Goal: Task Accomplishment & Management: Manage account settings

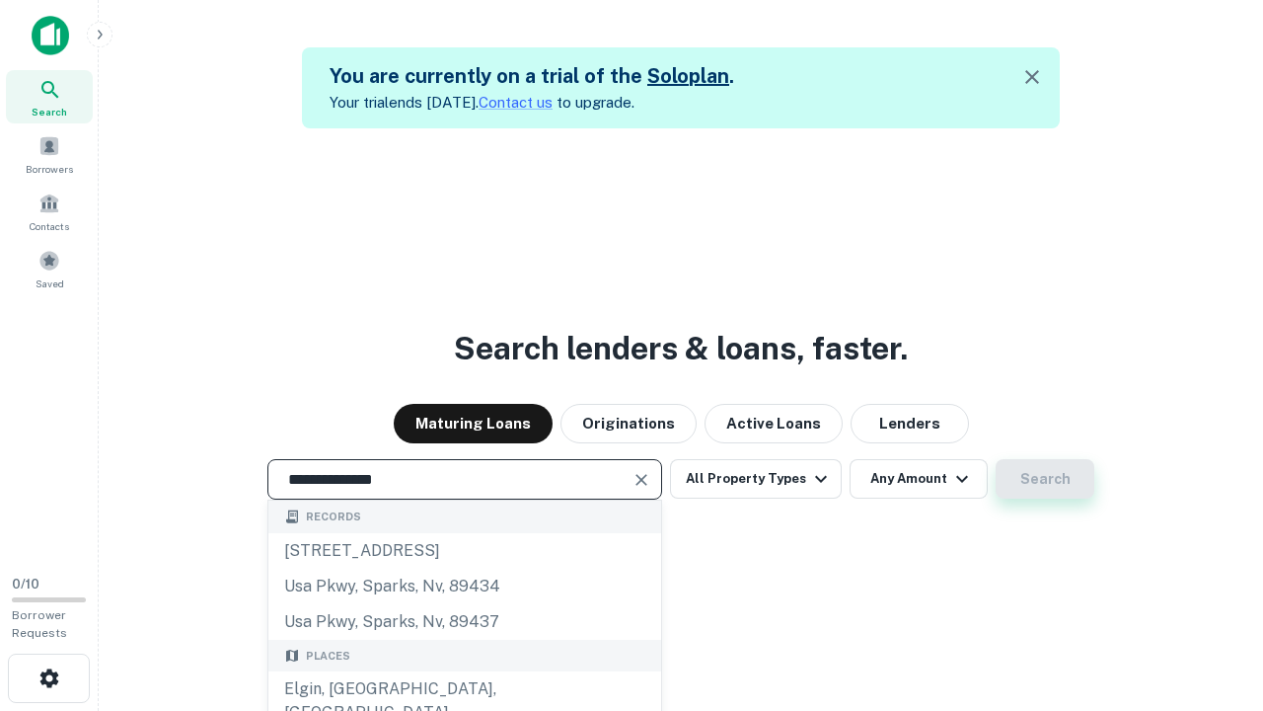
type input "**********"
click at [1045, 479] on button "Search" at bounding box center [1045, 478] width 99 height 39
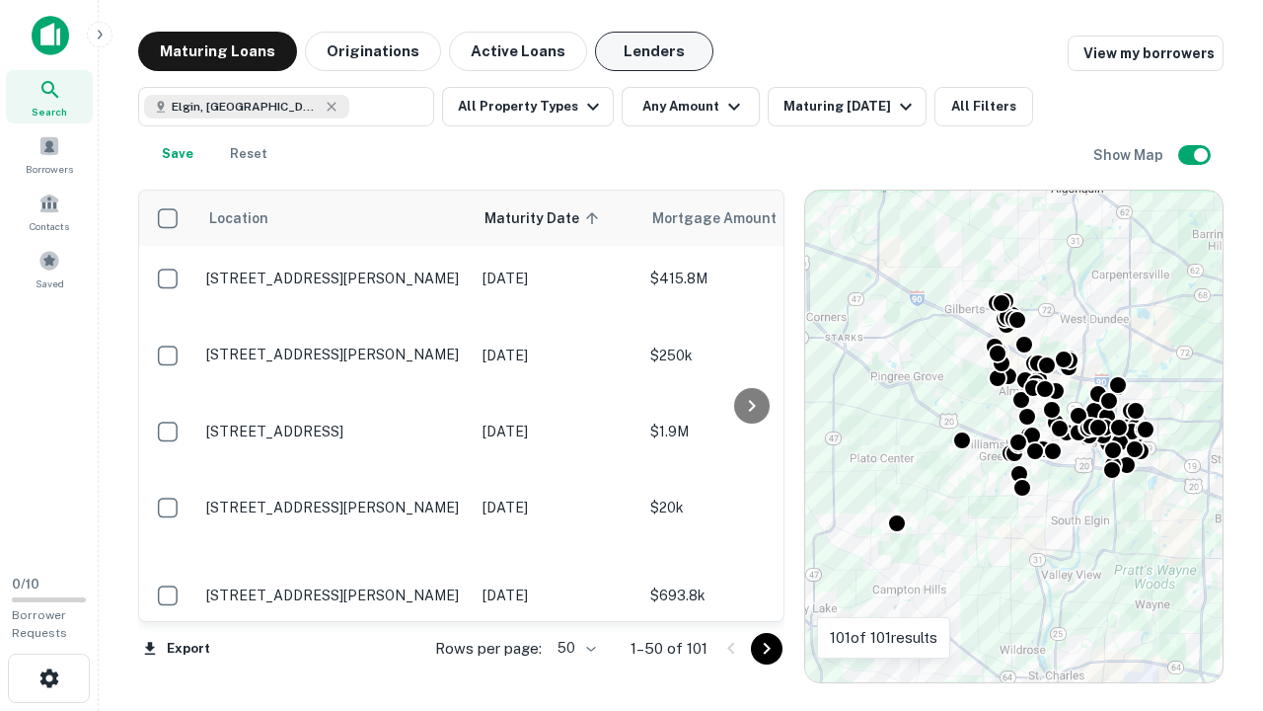
click at [654, 51] on button "Lenders" at bounding box center [654, 51] width 118 height 39
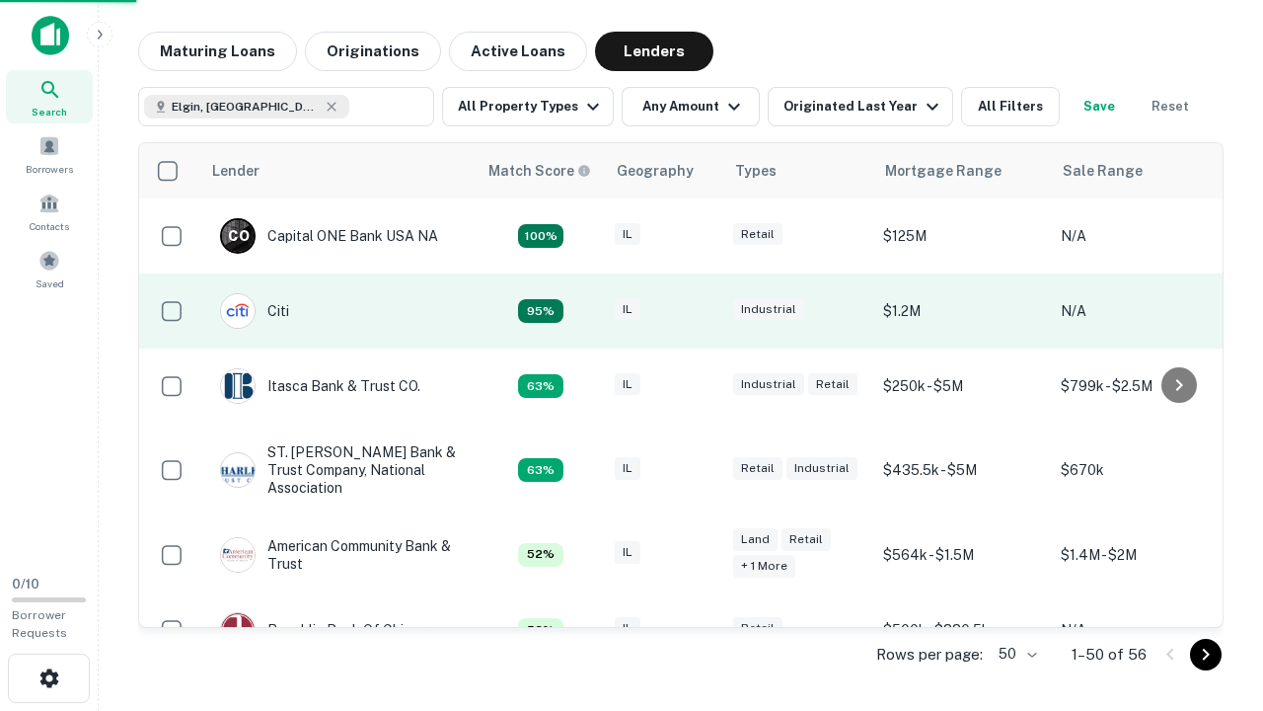
click at [701, 311] on div "IL" at bounding box center [664, 311] width 99 height 27
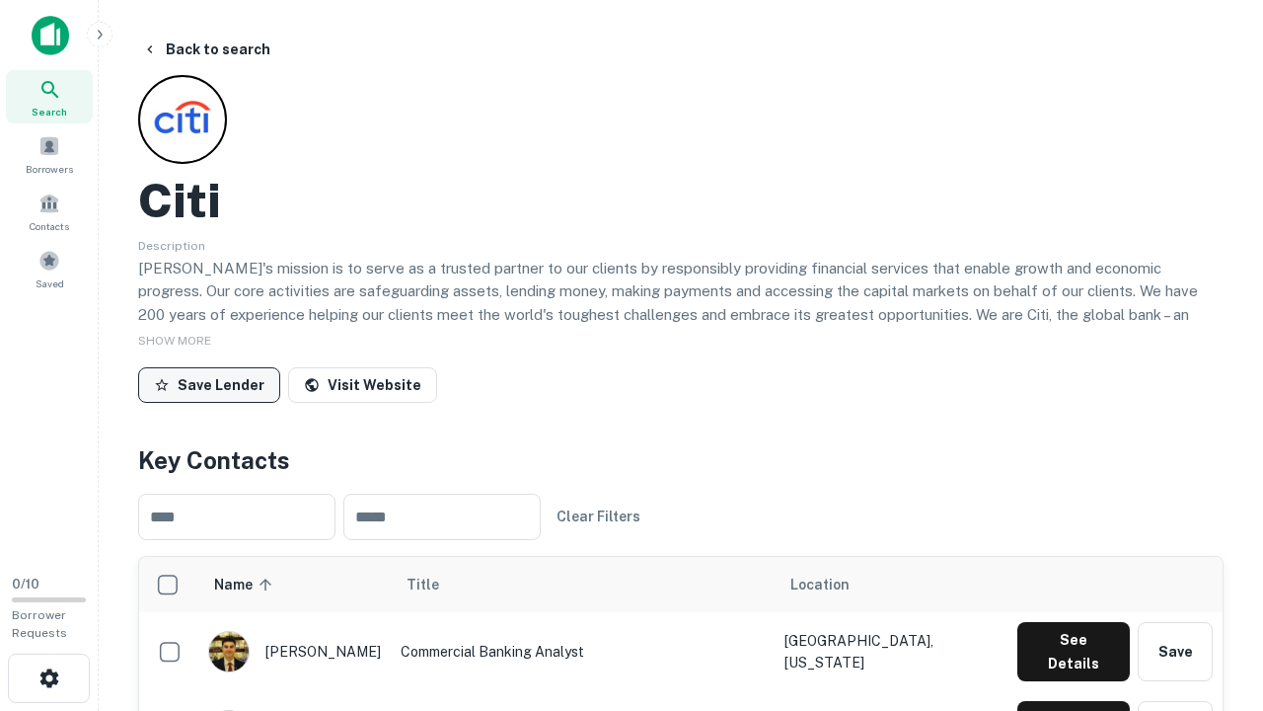
click at [209, 384] on button "Save Lender" at bounding box center [209, 385] width 142 height 36
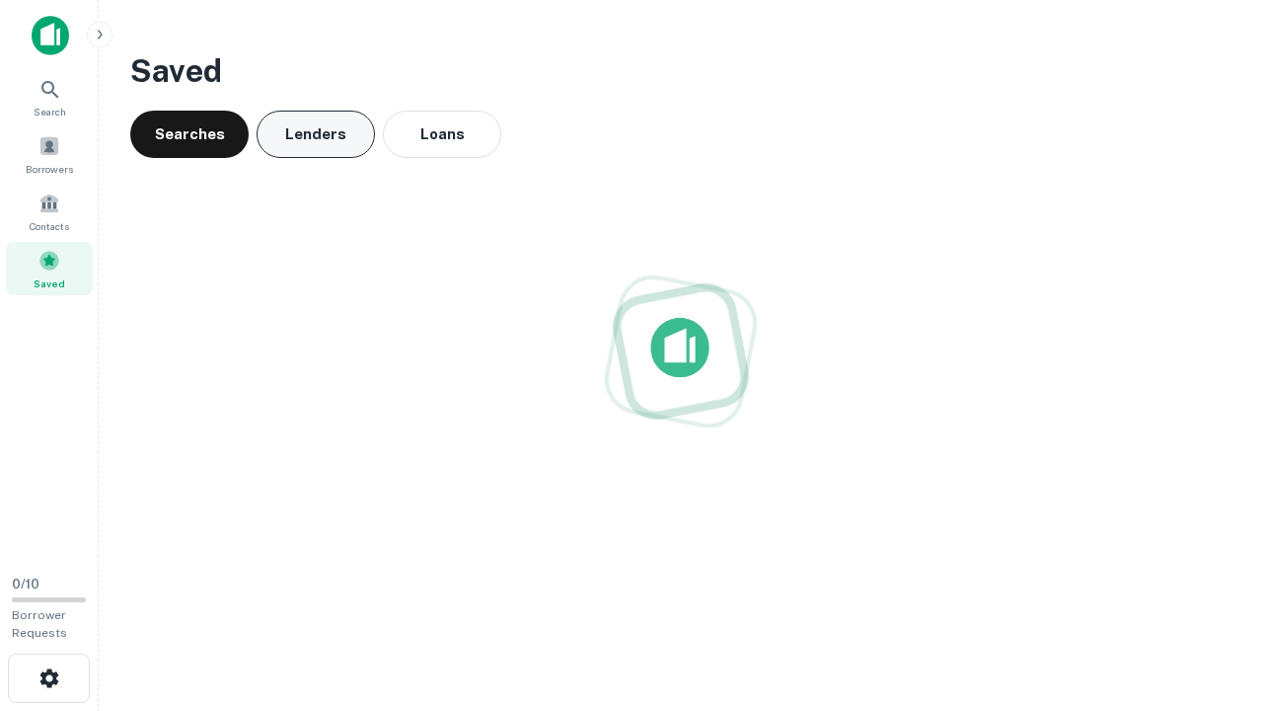
click at [316, 134] on button "Lenders" at bounding box center [316, 134] width 118 height 47
